Goal: Navigation & Orientation: Find specific page/section

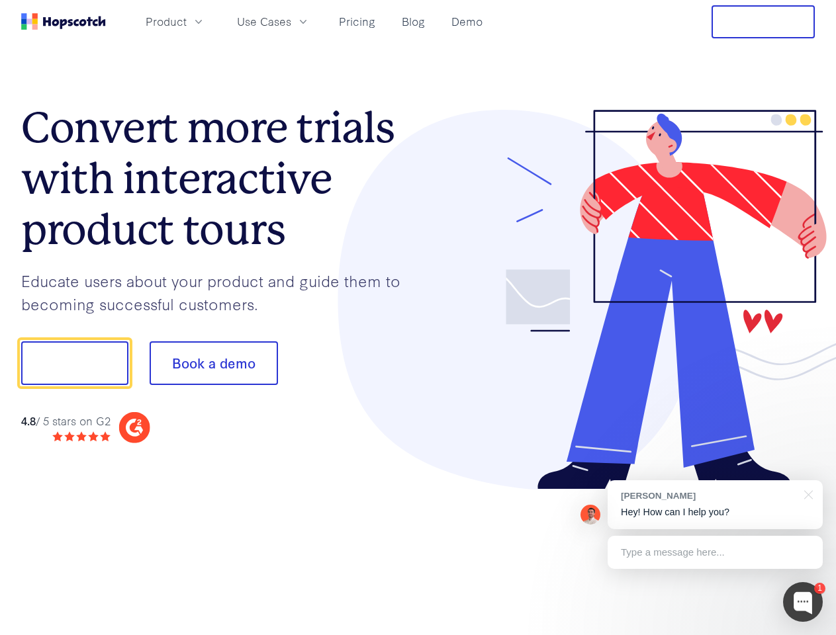
click at [418, 318] on div at bounding box center [616, 300] width 397 height 380
click at [187, 21] on span "Product" at bounding box center [166, 21] width 41 height 17
click at [291, 21] on span "Use Cases" at bounding box center [264, 21] width 54 height 17
click at [763, 22] on button "Free Trial" at bounding box center [762, 21] width 103 height 33
click at [74, 363] on button "Show me!" at bounding box center [74, 363] width 107 height 44
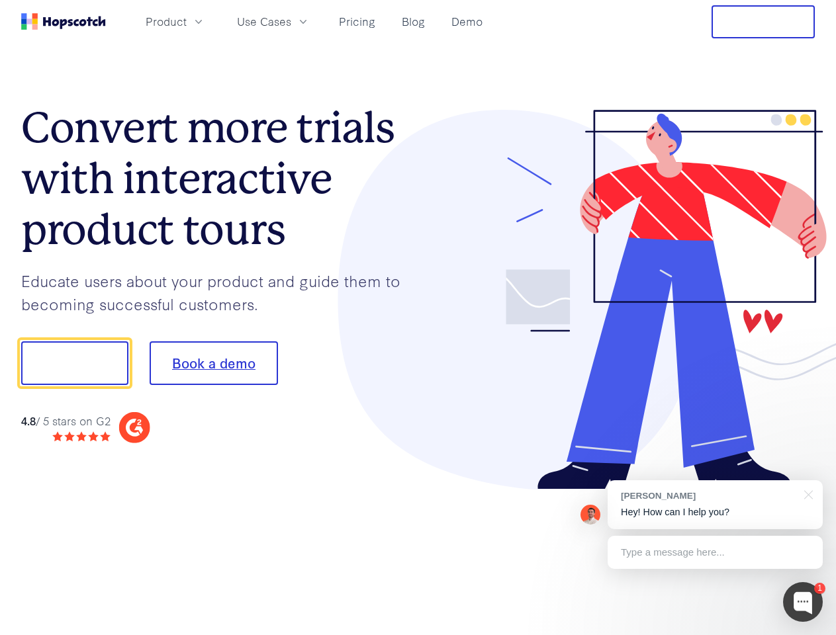
click at [213, 363] on button "Book a demo" at bounding box center [214, 363] width 128 height 44
click at [803, 602] on div at bounding box center [803, 602] width 40 height 40
click at [715, 505] on div "[PERSON_NAME] Hey! How can I help you?" at bounding box center [714, 504] width 215 height 49
click at [806, 494] on div at bounding box center [698, 361] width 248 height 441
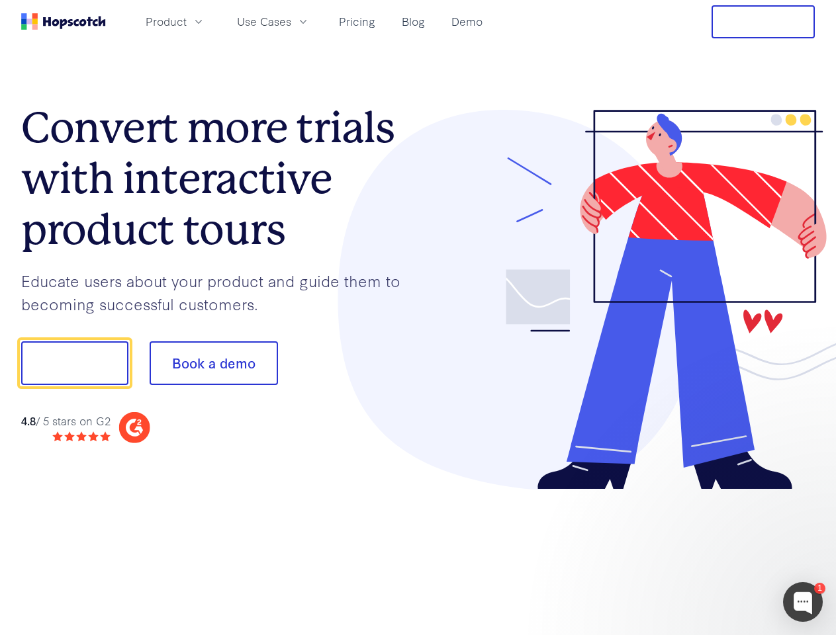
click at [715, 553] on div at bounding box center [698, 450] width 248 height 264
